Goal: Task Accomplishment & Management: Manage account settings

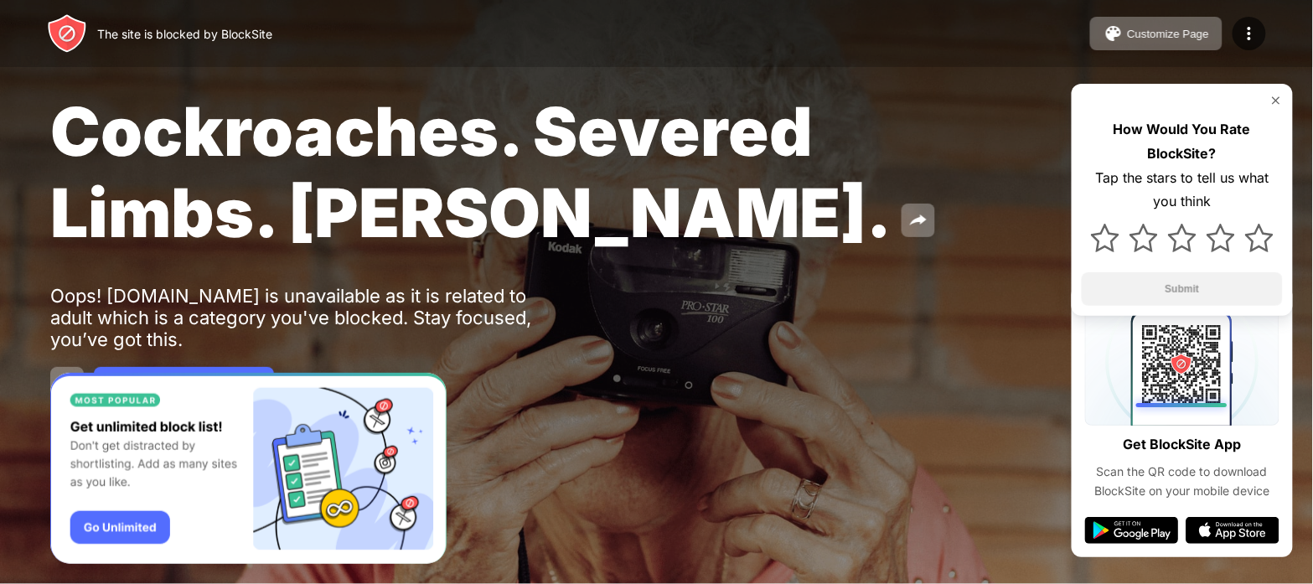
click at [1272, 96] on img at bounding box center [1275, 100] width 13 height 13
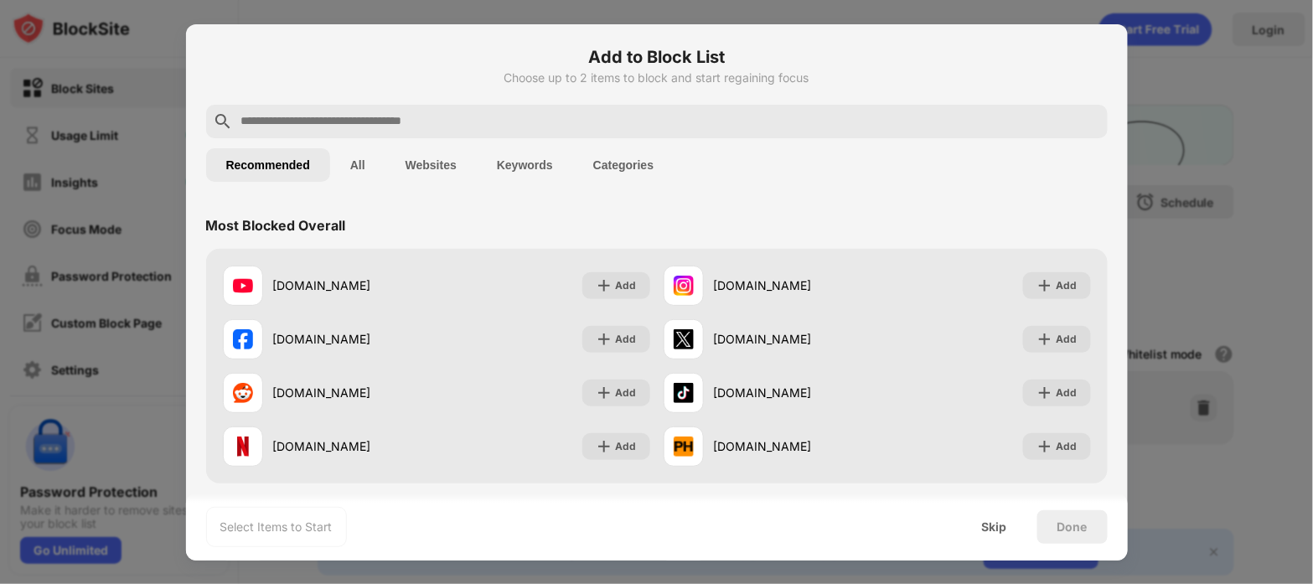
click at [607, 163] on button "Categories" at bounding box center [623, 165] width 101 height 34
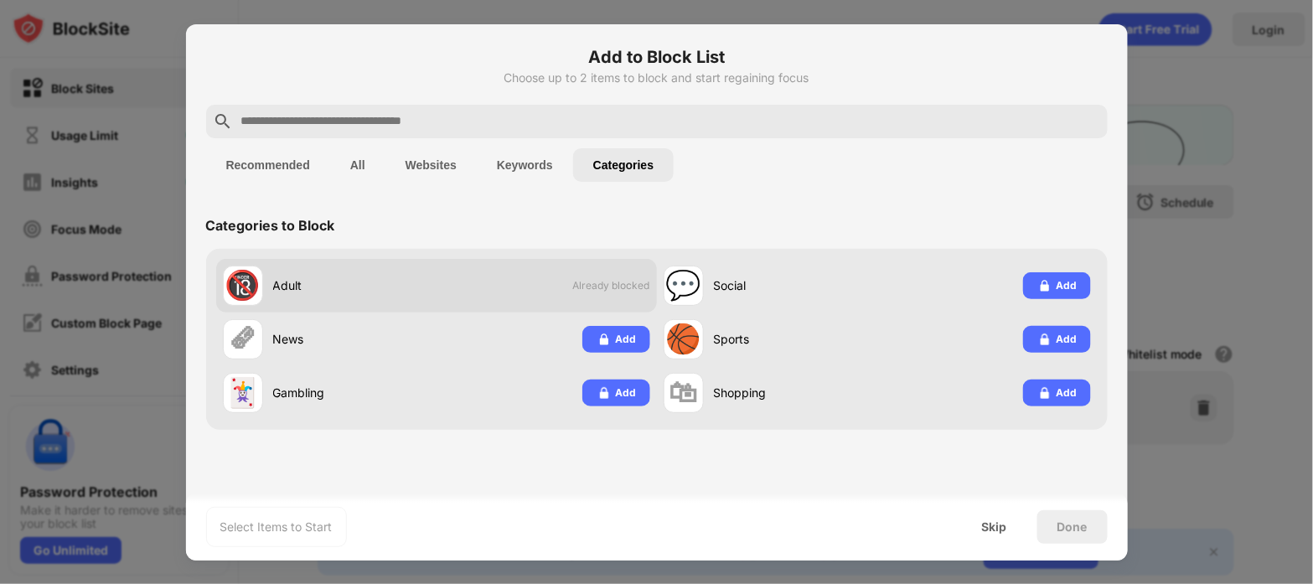
click at [622, 279] on span "Already blocked" at bounding box center [611, 285] width 77 height 13
click at [250, 282] on div "🔞" at bounding box center [242, 285] width 35 height 34
click at [247, 281] on div "🔞" at bounding box center [242, 285] width 35 height 34
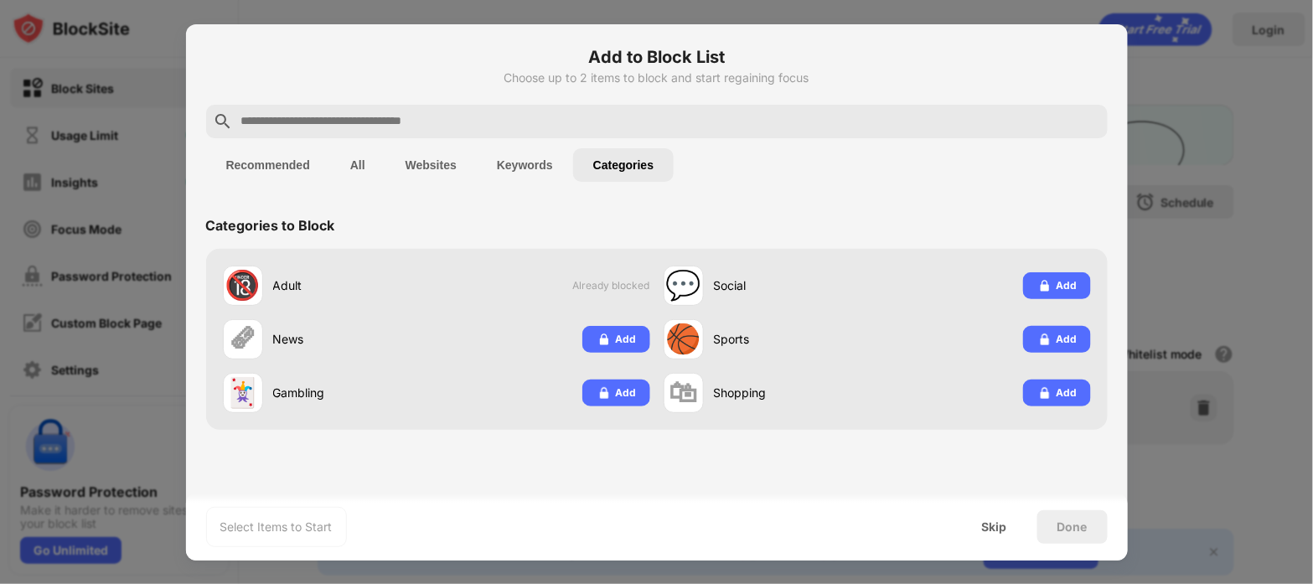
click at [276, 160] on button "Recommended" at bounding box center [268, 165] width 124 height 34
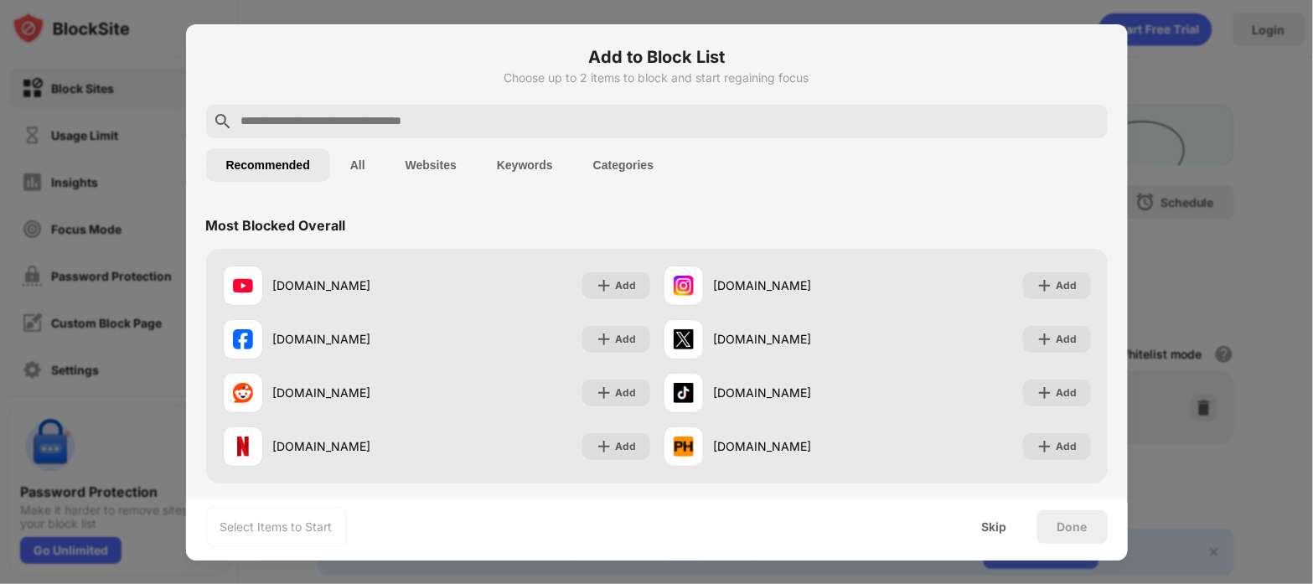
click at [514, 132] on div at bounding box center [656, 122] width 901 height 34
click at [511, 122] on input "text" at bounding box center [670, 121] width 861 height 20
click at [508, 121] on input "text" at bounding box center [670, 121] width 861 height 20
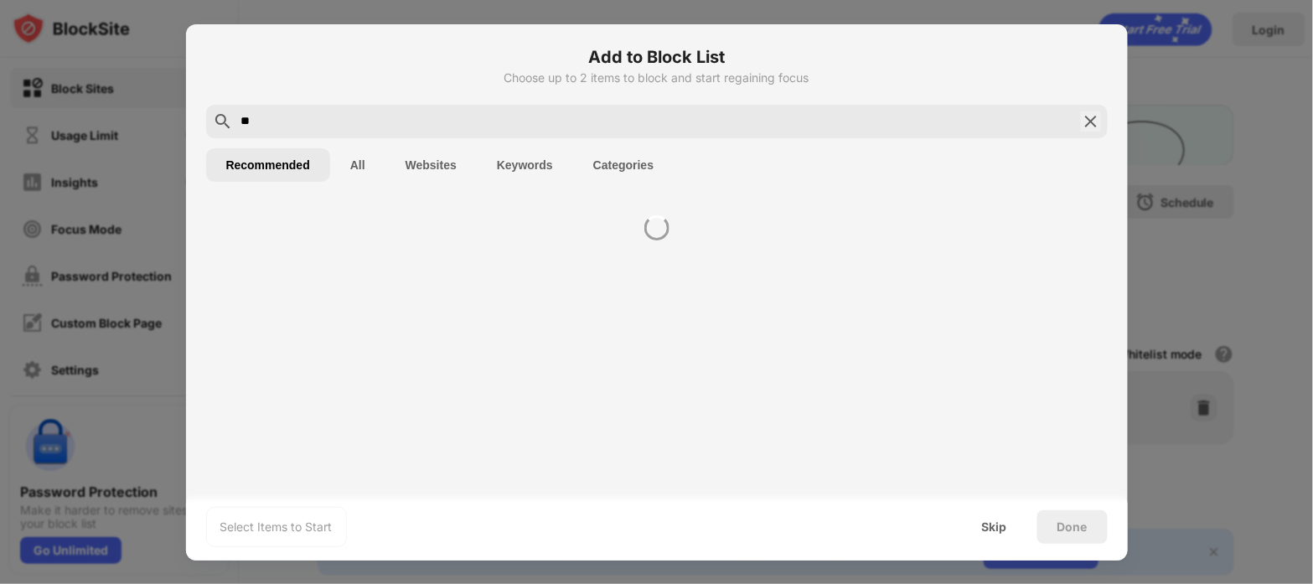
type input "*"
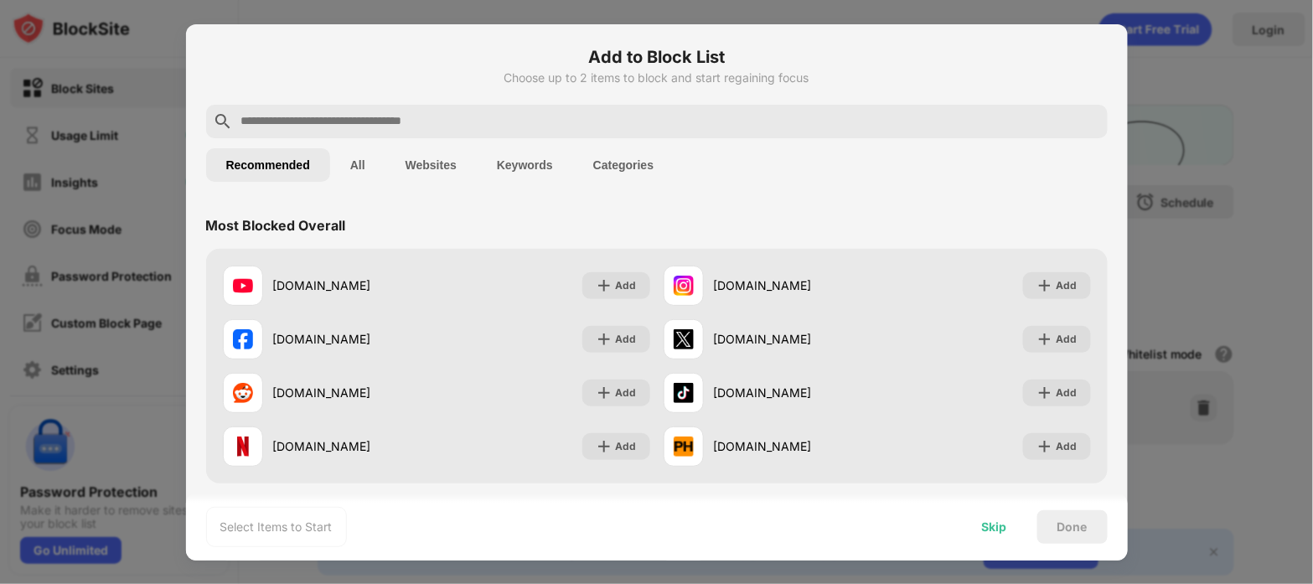
click at [1009, 531] on div "Skip" at bounding box center [994, 527] width 65 height 34
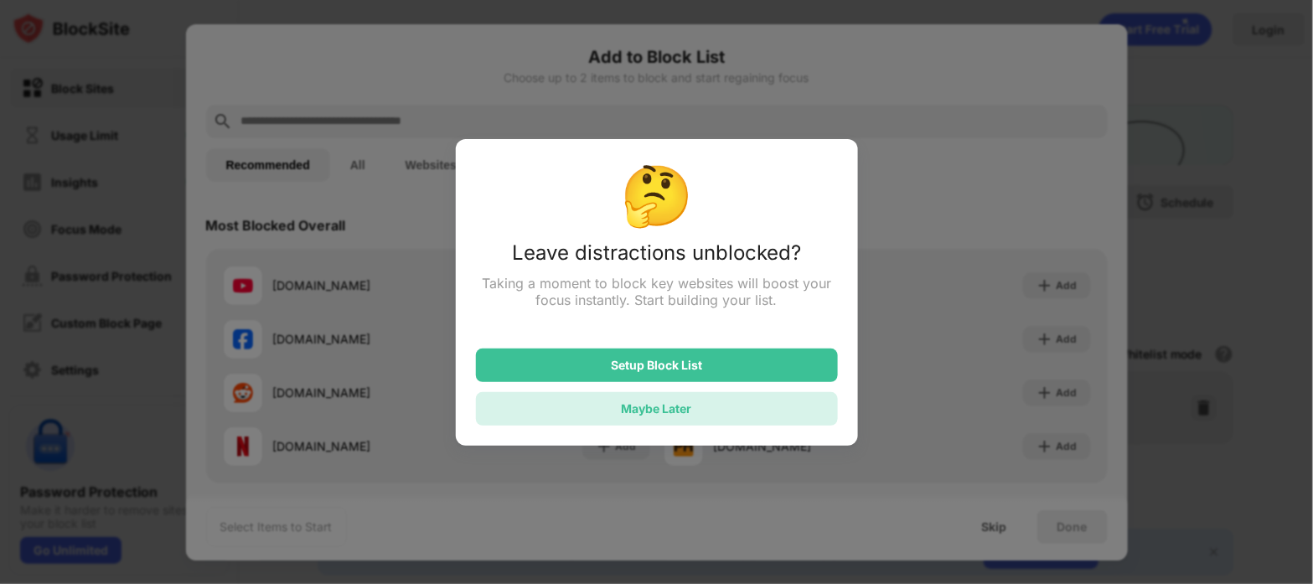
click at [717, 403] on div "Maybe Later" at bounding box center [657, 409] width 362 height 34
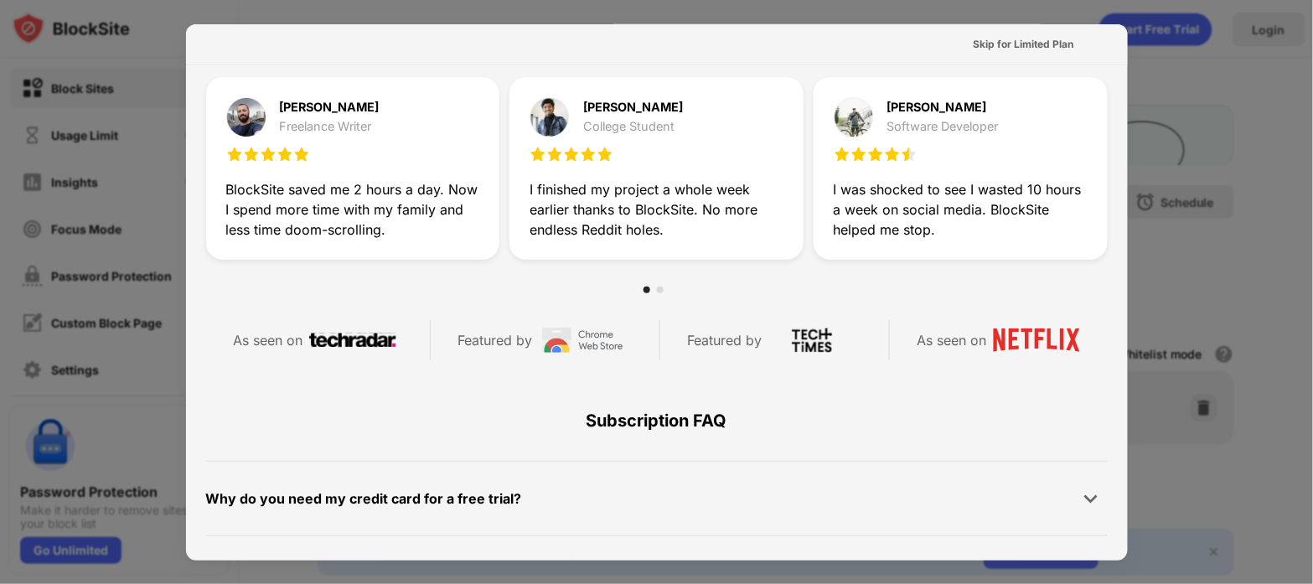
scroll to position [817, 0]
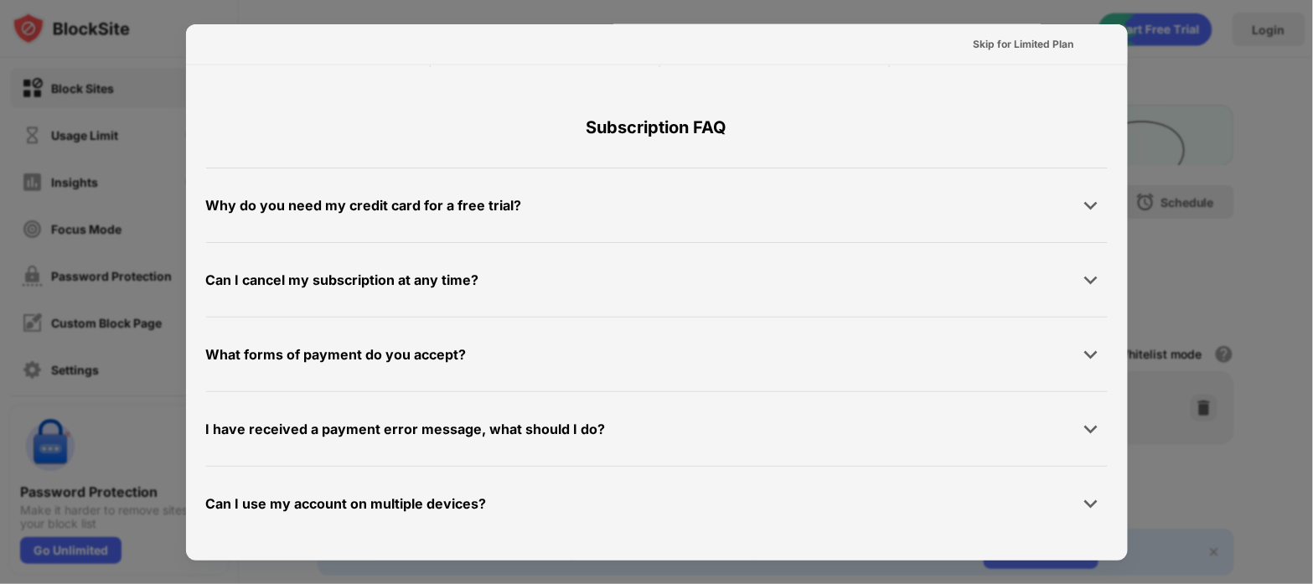
click at [1203, 82] on div at bounding box center [656, 292] width 1313 height 584
click at [1260, 136] on div at bounding box center [656, 292] width 1313 height 584
